Goal: Task Accomplishment & Management: Complete application form

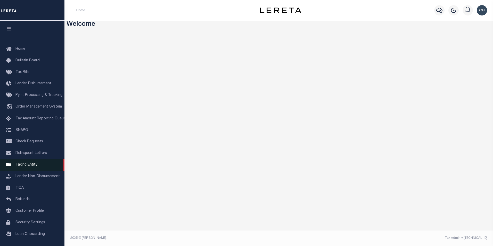
click at [25, 166] on span "Taxing Entity" at bounding box center [26, 165] width 22 height 4
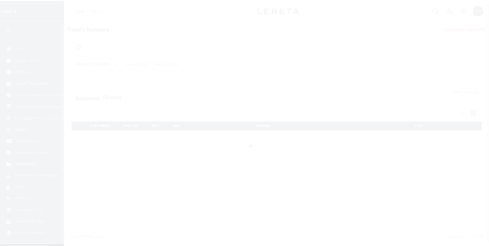
scroll to position [5, 0]
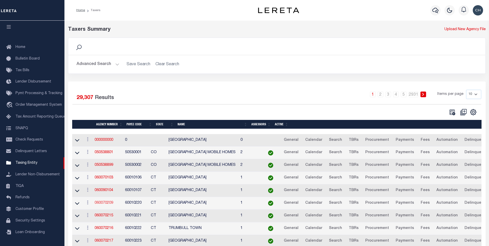
click at [109, 202] on link "060070209" at bounding box center [104, 203] width 19 height 4
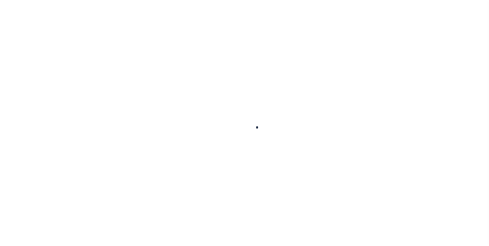
select select
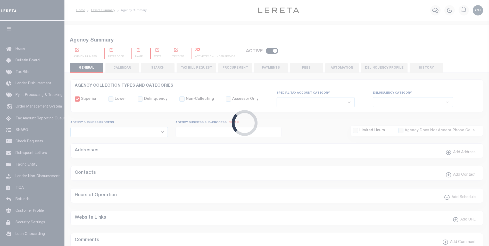
checkbox input "false"
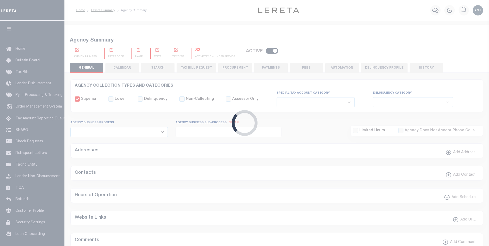
type input "900117019"
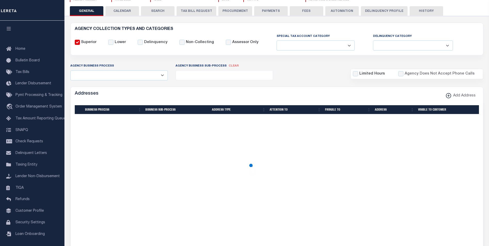
scroll to position [160, 0]
